Goal: Find specific page/section: Find specific page/section

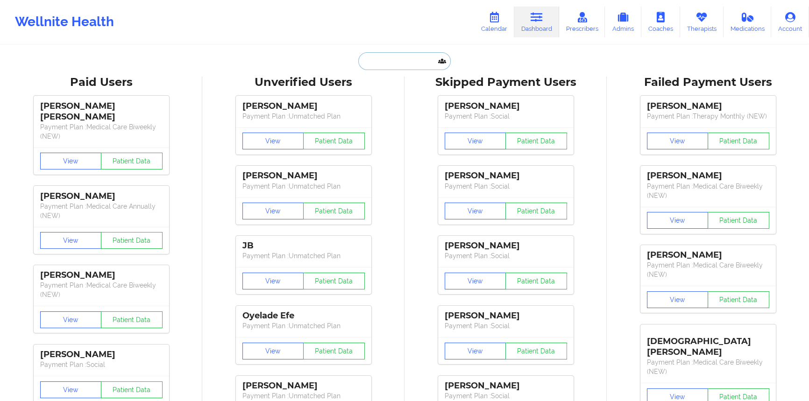
click at [356, 57] on input "text" at bounding box center [404, 61] width 93 height 18
paste input "[EMAIL_ADDRESS][DOMAIN_NAME]"
type input "[EMAIL_ADDRESS][DOMAIN_NAME]"
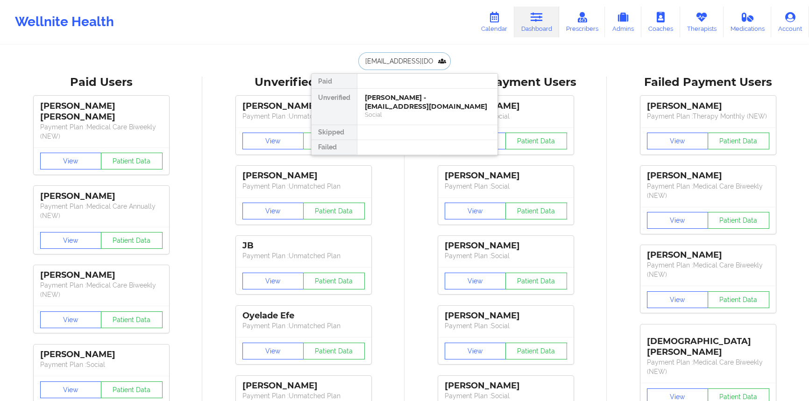
click at [356, 111] on div "Social" at bounding box center [427, 115] width 125 height 8
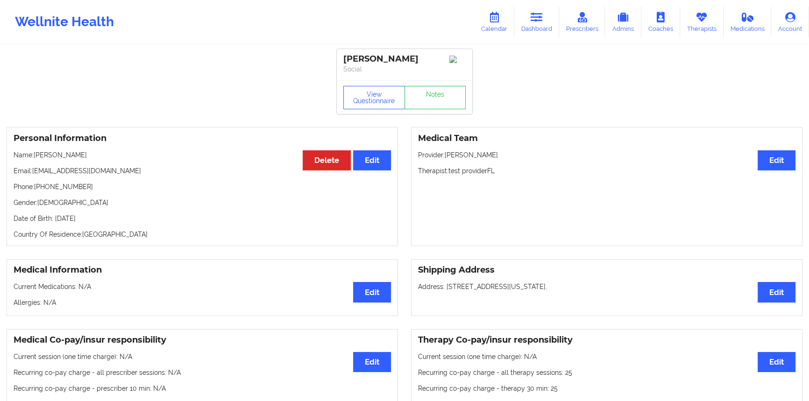
click at [85, 149] on div "Personal Information Edit Delete Name: [PERSON_NAME] Email: [EMAIL_ADDRESS][DOM…" at bounding box center [203, 186] width 392 height 119
click at [84, 152] on div "Personal Information Edit Delete Name: [PERSON_NAME] Email: [EMAIL_ADDRESS][DOM…" at bounding box center [203, 186] width 392 height 119
click at [79, 155] on p "Name: [PERSON_NAME]" at bounding box center [202, 154] width 377 height 9
drag, startPoint x: 79, startPoint y: 155, endPoint x: 56, endPoint y: 132, distance: 32.4
click at [54, 155] on p "Name: [PERSON_NAME]" at bounding box center [202, 154] width 377 height 9
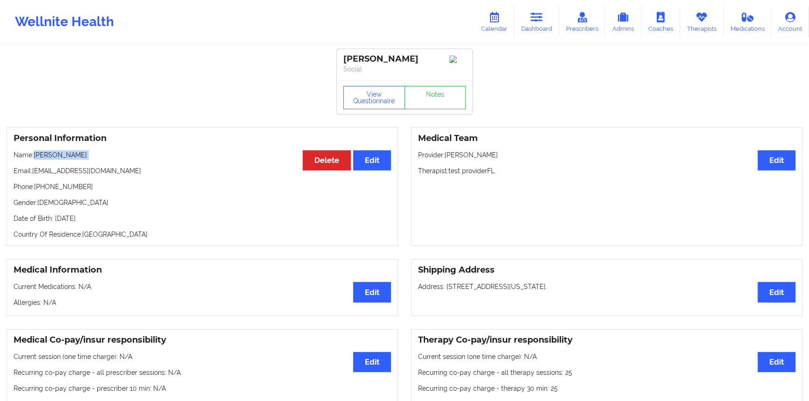
copy p "[PERSON_NAME]"
click at [356, 18] on link "Dashboard" at bounding box center [536, 22] width 45 height 31
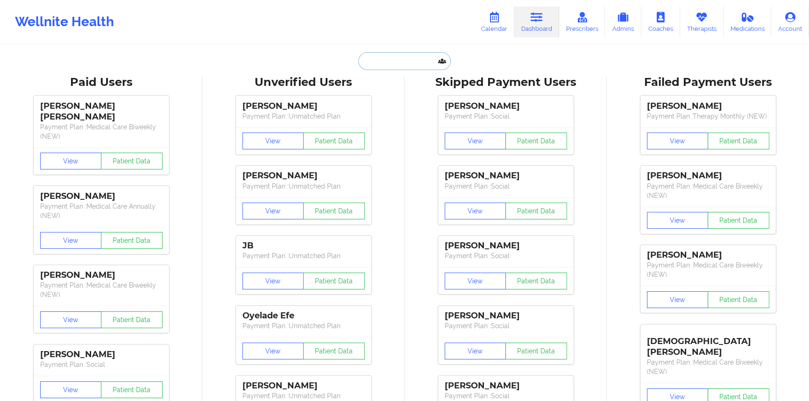
click at [356, 63] on input "text" at bounding box center [404, 61] width 93 height 18
paste input "[EMAIL_ADDRESS][DOMAIN_NAME]"
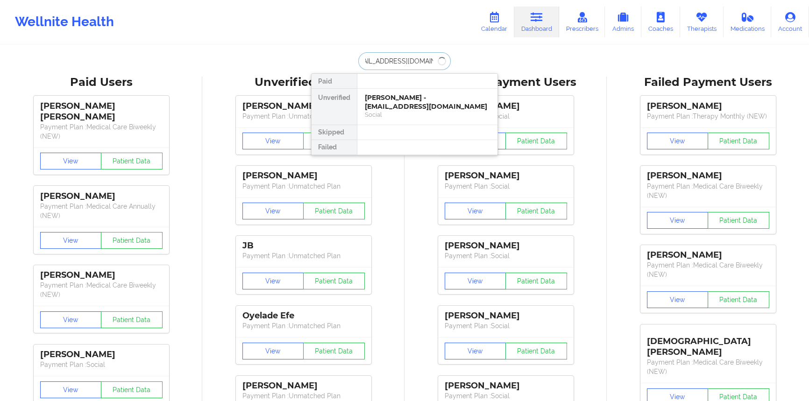
type input "[EMAIL_ADDRESS][DOMAIN_NAME]"
click at [356, 97] on div "[PERSON_NAME] - [EMAIL_ADDRESS][DOMAIN_NAME]" at bounding box center [427, 101] width 125 height 17
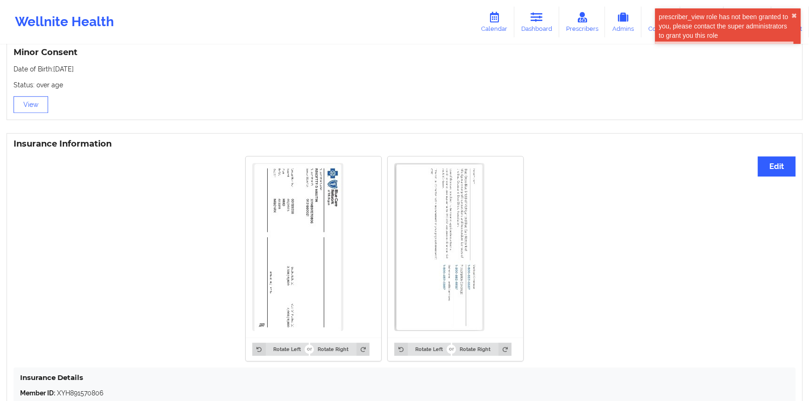
scroll to position [722, 0]
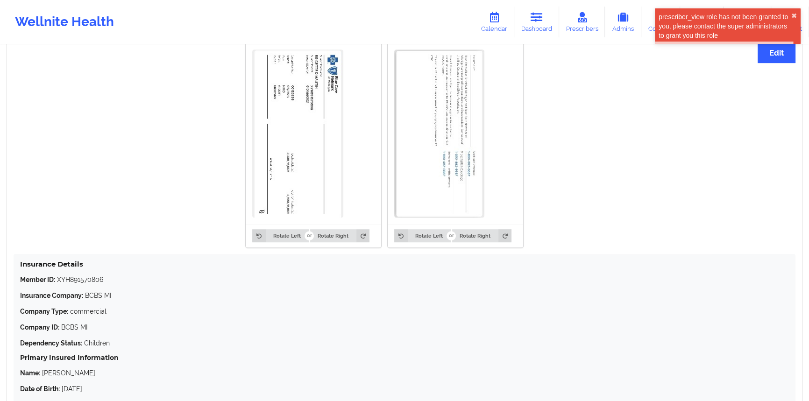
click at [353, 176] on div "Rotate Left Rotate Right" at bounding box center [313, 235] width 135 height 23
click at [356, 176] on icon at bounding box center [362, 235] width 13 height 13
click at [336, 176] on button "Rotate Right" at bounding box center [339, 235] width 59 height 13
click at [282, 176] on button "Rotate Left" at bounding box center [280, 235] width 56 height 13
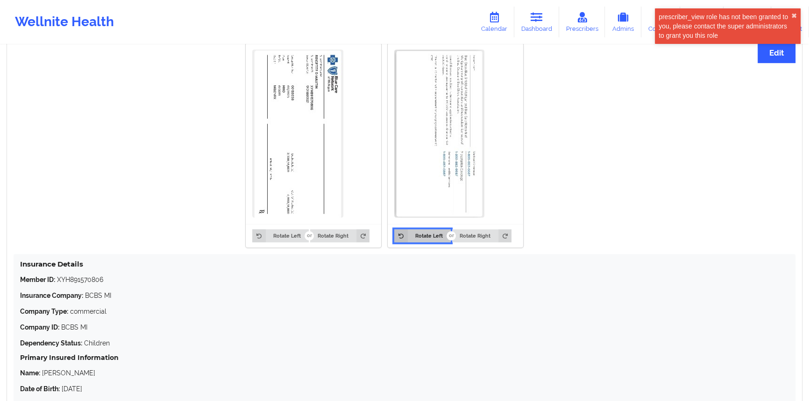
click at [356, 176] on icon at bounding box center [400, 235] width 13 height 13
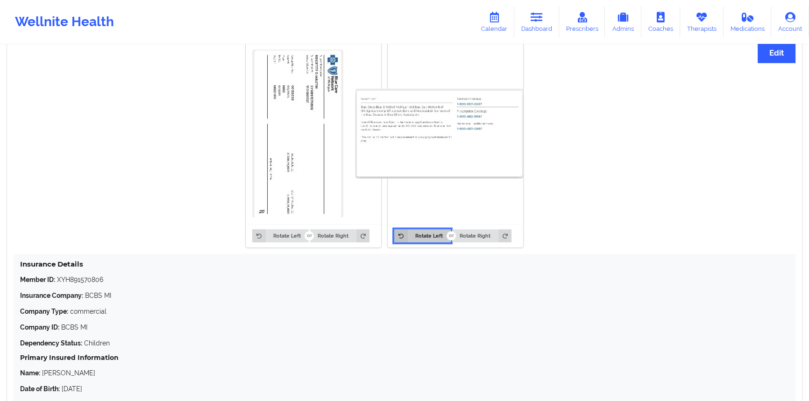
click at [356, 176] on button "Rotate Left" at bounding box center [422, 235] width 56 height 13
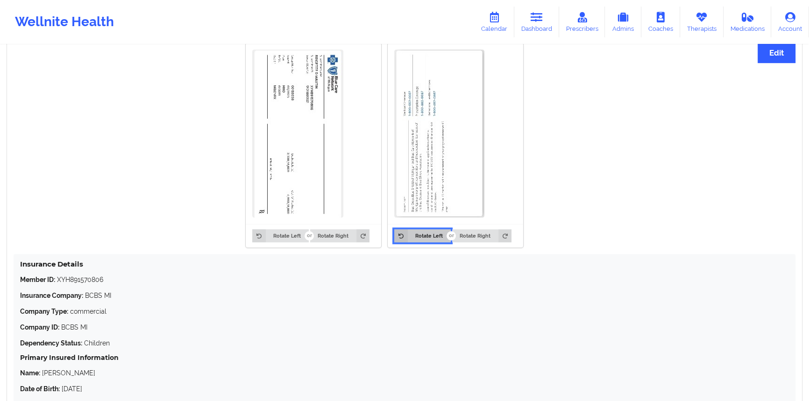
click at [356, 176] on button "Rotate Left" at bounding box center [422, 235] width 56 height 13
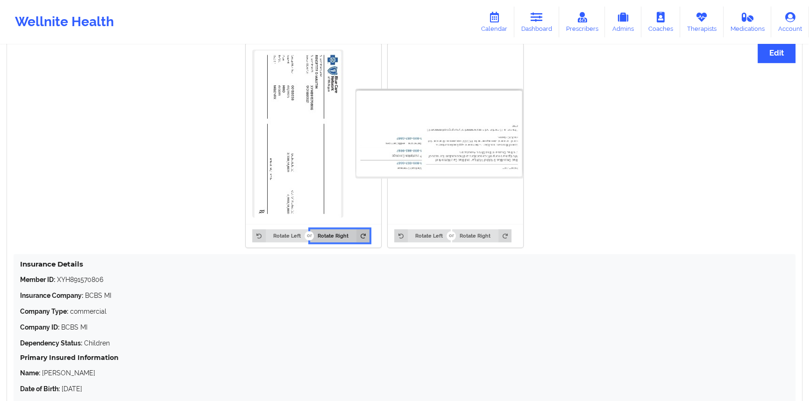
click at [350, 176] on button "Rotate Right" at bounding box center [339, 235] width 59 height 13
click at [351, 176] on button "Rotate Right" at bounding box center [339, 235] width 59 height 13
drag, startPoint x: 351, startPoint y: 234, endPoint x: 228, endPoint y: 137, distance: 156.7
click at [351, 176] on button "Rotate Right" at bounding box center [339, 235] width 59 height 13
